Goal: Information Seeking & Learning: Check status

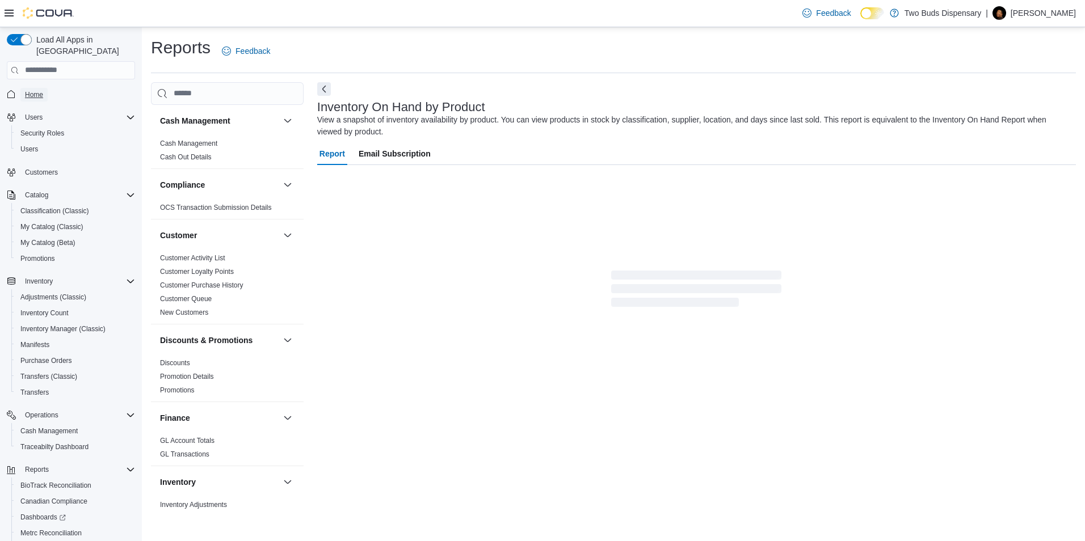
click at [30, 90] on span "Home" at bounding box center [34, 94] width 18 height 9
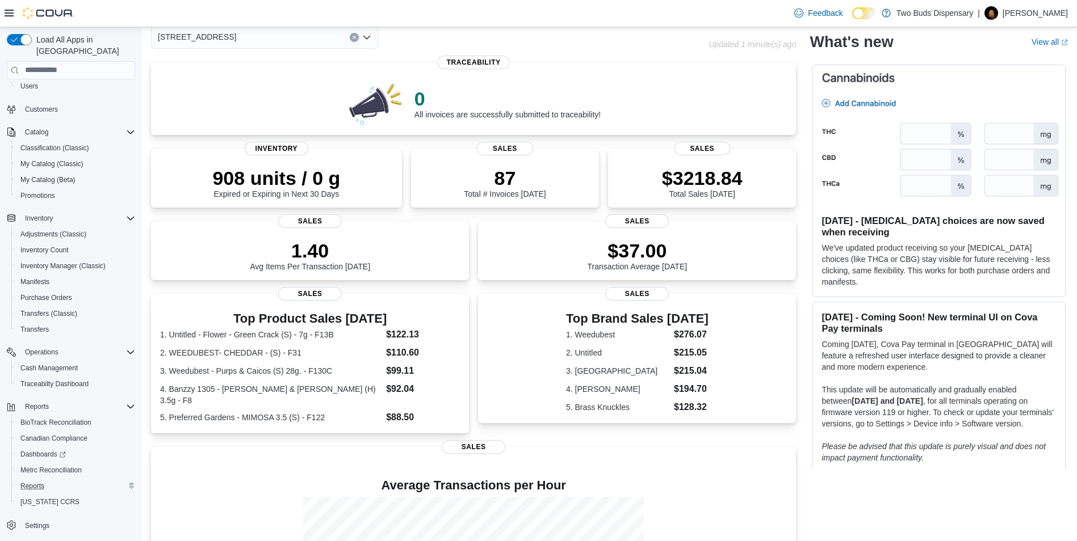
scroll to position [57, 0]
click at [40, 482] on span "Reports" at bounding box center [32, 486] width 24 height 9
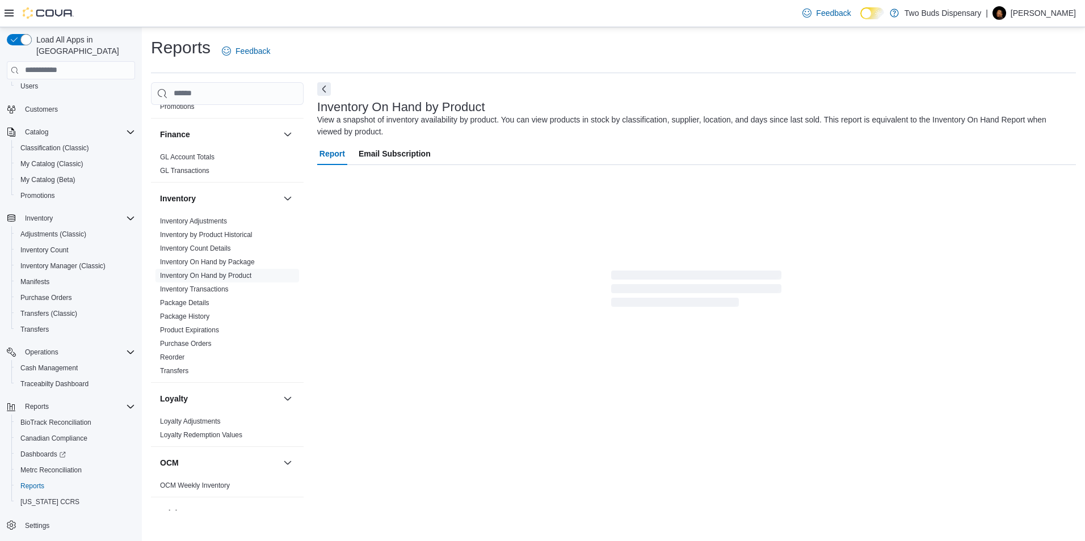
scroll to position [227, 0]
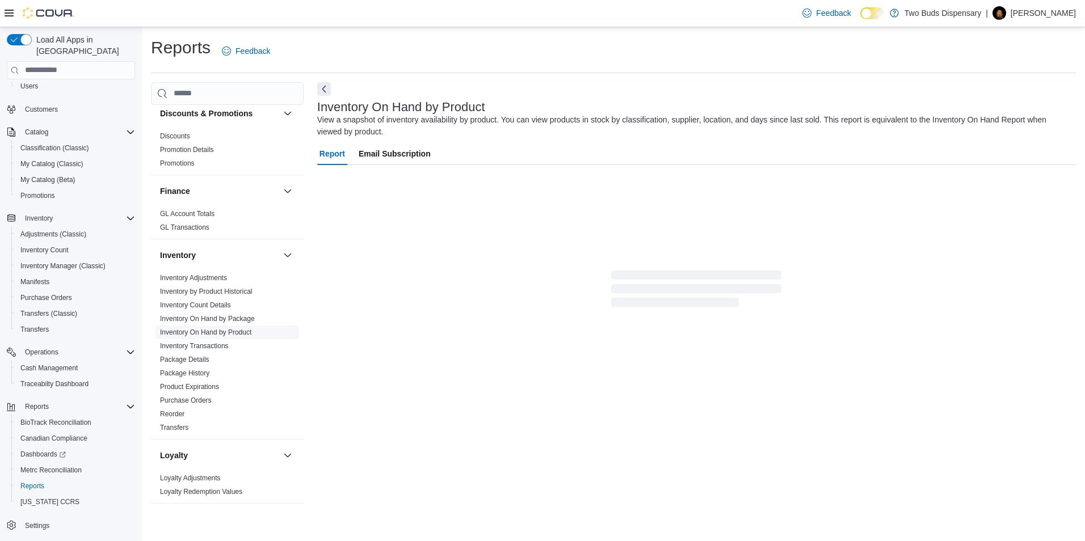
click at [212, 333] on link "Inventory On Hand by Product" at bounding box center [205, 333] width 91 height 8
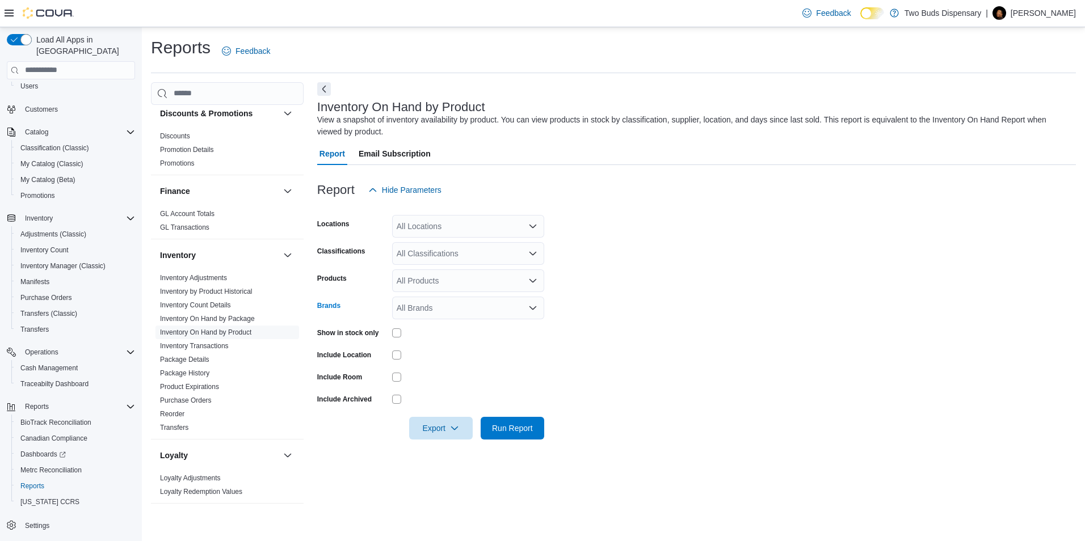
click at [533, 309] on icon "Open list of options" at bounding box center [533, 307] width 7 height 3
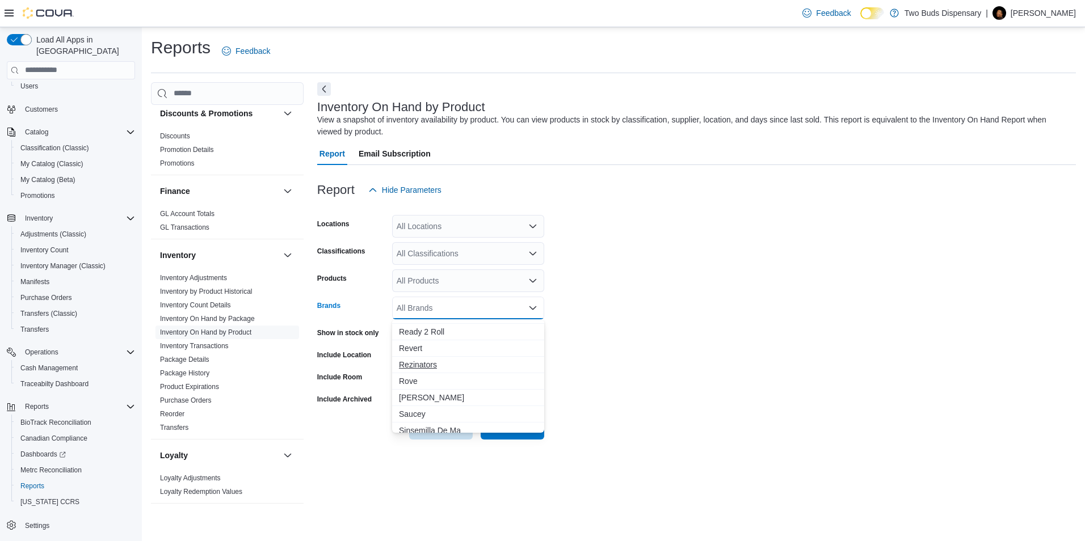
scroll to position [2554, 0]
click at [407, 329] on span "Rove" at bounding box center [468, 324] width 138 height 11
click at [646, 364] on form "Locations All Locations Classifications All Classifications Products All Produc…" at bounding box center [696, 320] width 759 height 238
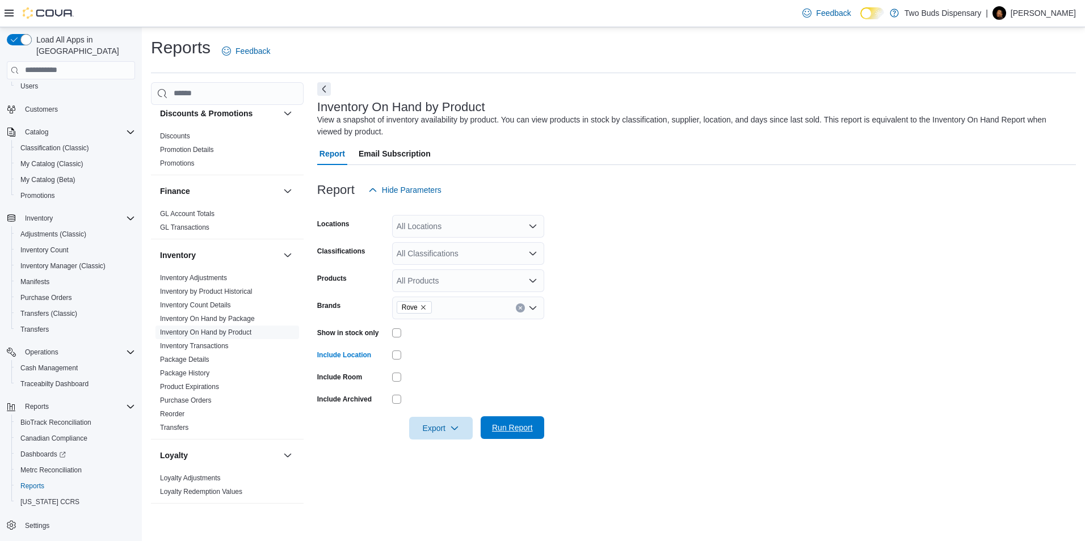
click at [502, 421] on span "Run Report" at bounding box center [513, 428] width 50 height 23
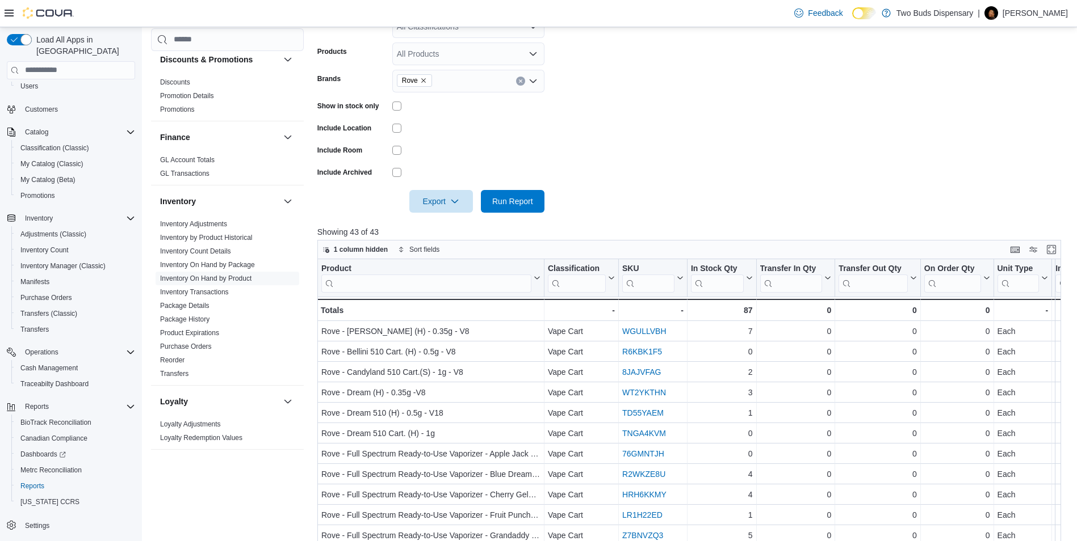
scroll to position [170, 0]
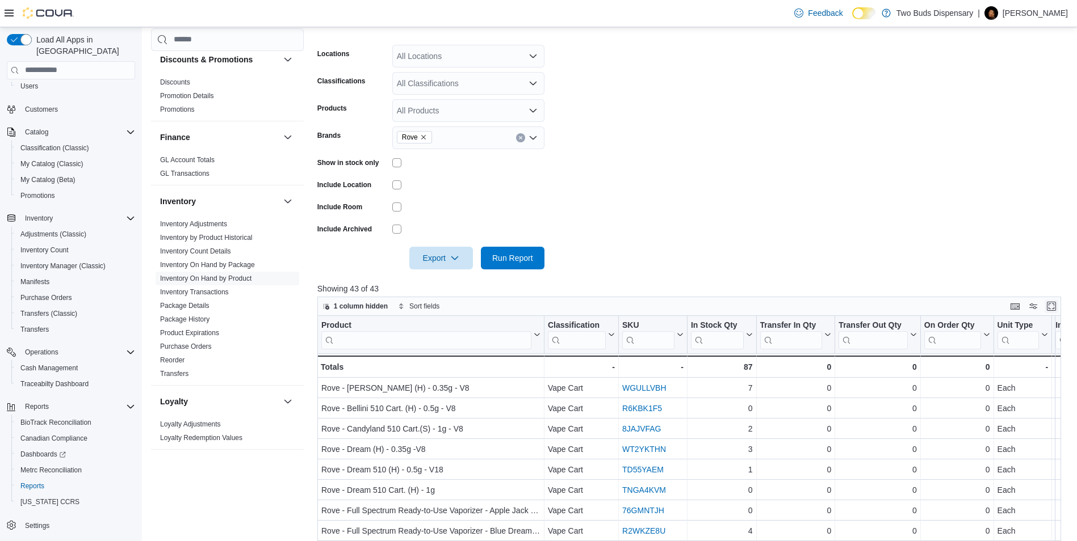
click at [1053, 304] on button "Enter fullscreen" at bounding box center [1051, 307] width 14 height 14
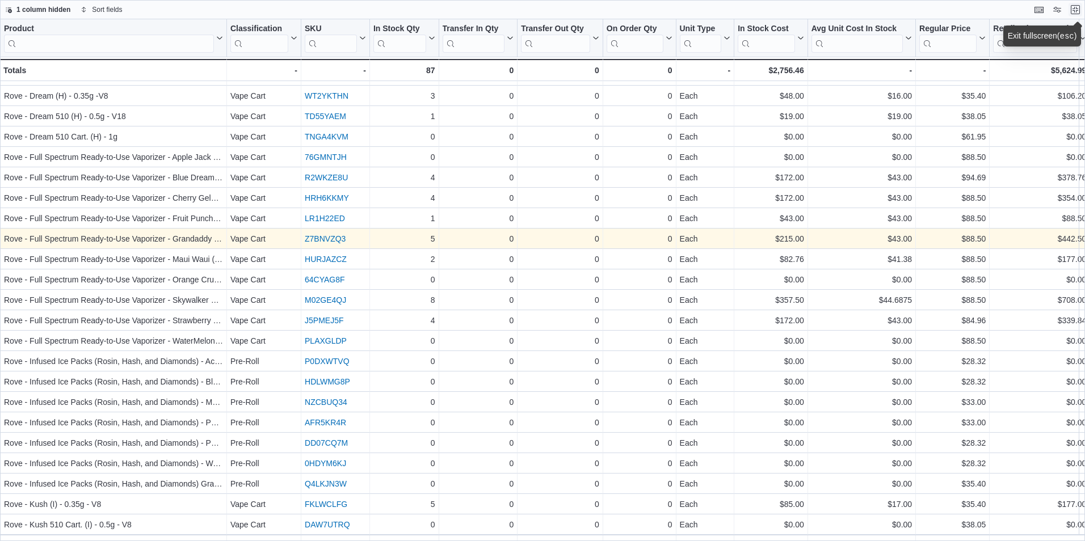
scroll to position [0, 0]
